Goal: Task Accomplishment & Management: Manage account settings

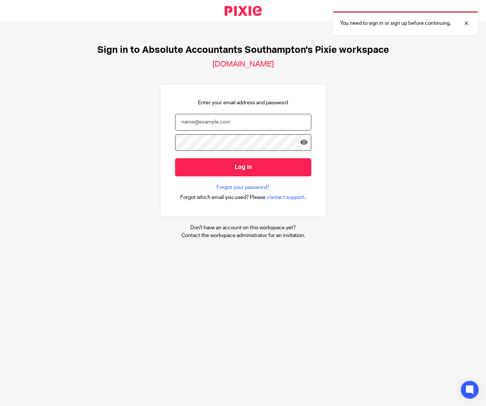
type input "[EMAIL_ADDRESS][DOMAIN_NAME]"
click at [243, 167] on input "Log in" at bounding box center [243, 167] width 136 height 18
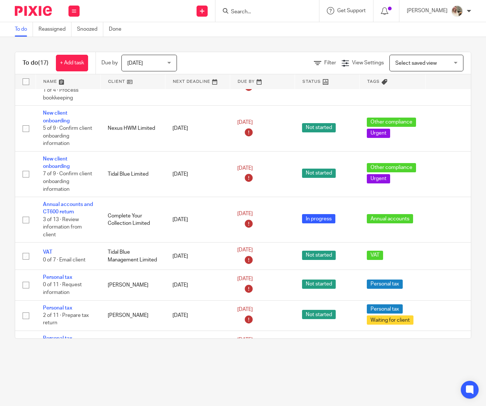
scroll to position [189, 0]
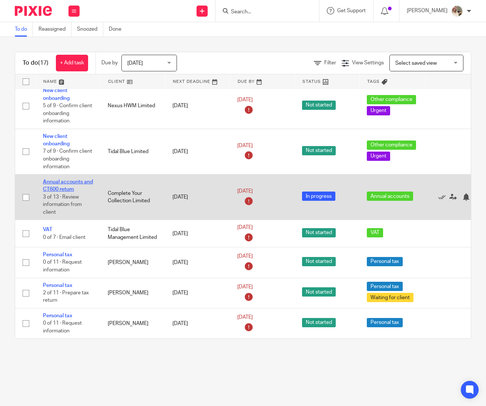
click at [67, 185] on link "Annual accounts and CT600 return" at bounding box center [68, 185] width 50 height 13
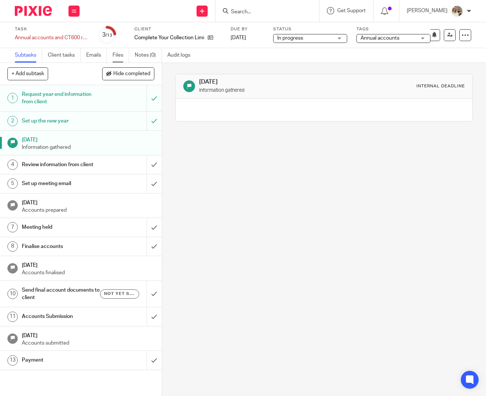
click at [122, 57] on link "Files" at bounding box center [121, 55] width 17 height 14
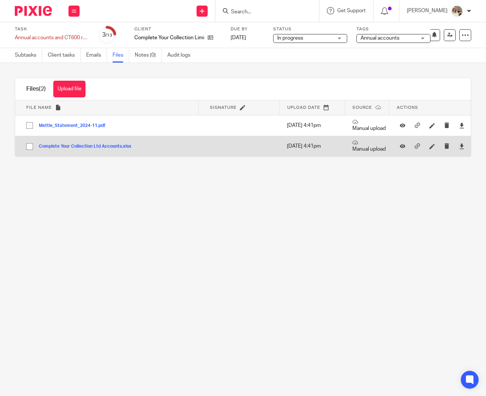
click at [109, 146] on button "Complete Your Collection Ltd Accounts.xlsx" at bounding box center [88, 146] width 98 height 5
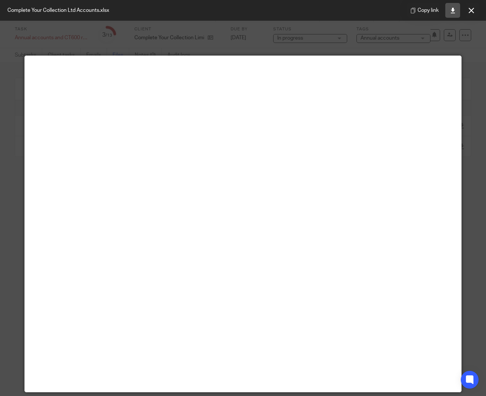
click at [456, 13] on link at bounding box center [452, 10] width 15 height 15
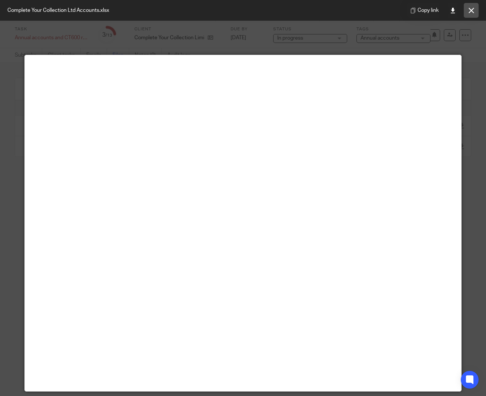
click at [474, 15] on button at bounding box center [471, 10] width 15 height 15
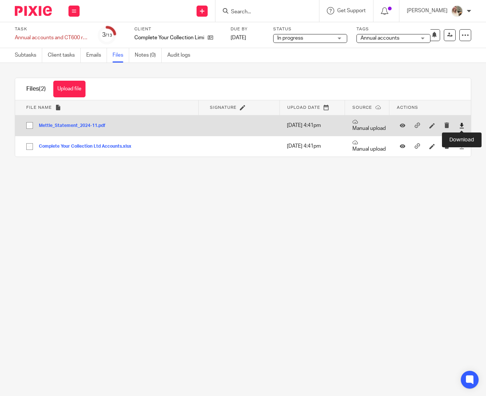
click at [462, 125] on icon at bounding box center [462, 126] width 6 height 6
